Goal: Find specific page/section

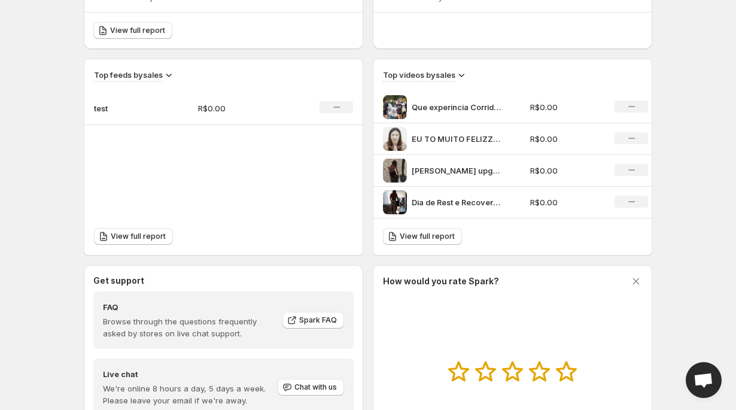
scroll to position [419, 0]
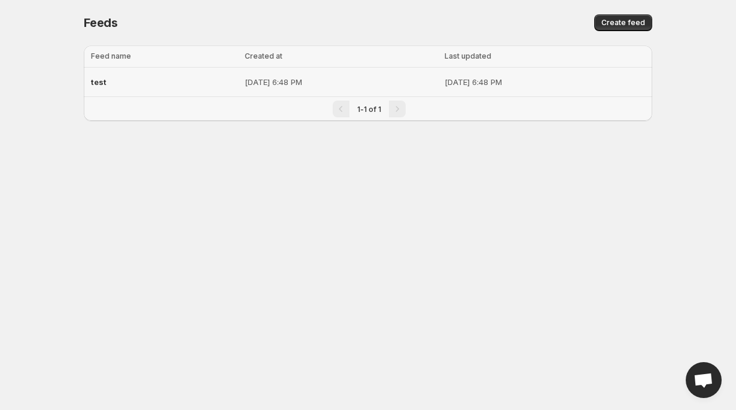
click at [118, 81] on div "test" at bounding box center [164, 82] width 147 height 22
